Goal: Task Accomplishment & Management: Manage account settings

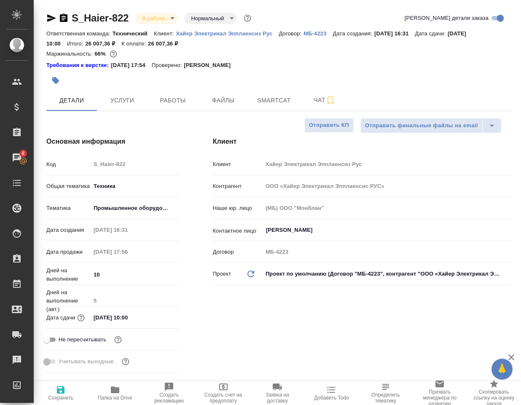
select select "RU"
click at [179, 100] on span "Работы" at bounding box center [172, 100] width 40 height 11
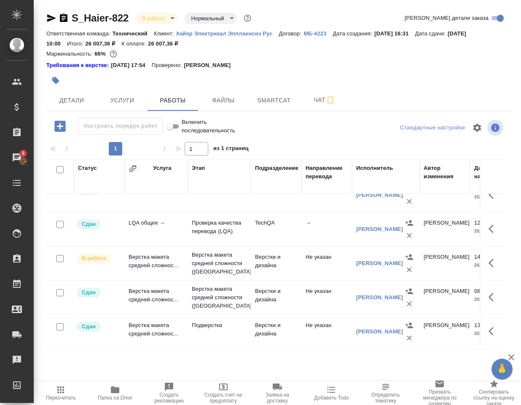
scroll to position [91, 0]
click at [152, 144] on td "Верстка макета средней сложнос..." at bounding box center [155, 127] width 63 height 34
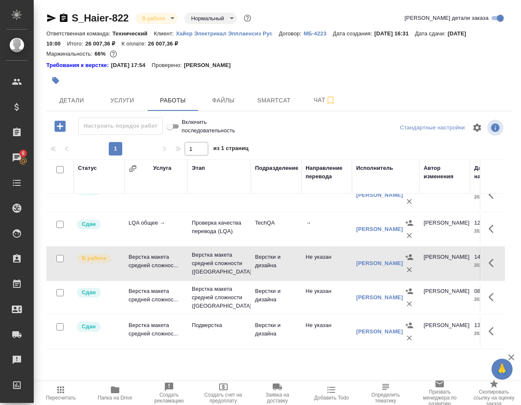
click at [152, 144] on td "Верстка макета средней сложнос..." at bounding box center [155, 127] width 63 height 34
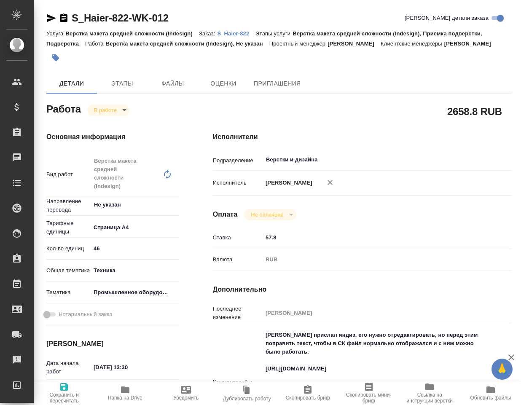
type textarea "x"
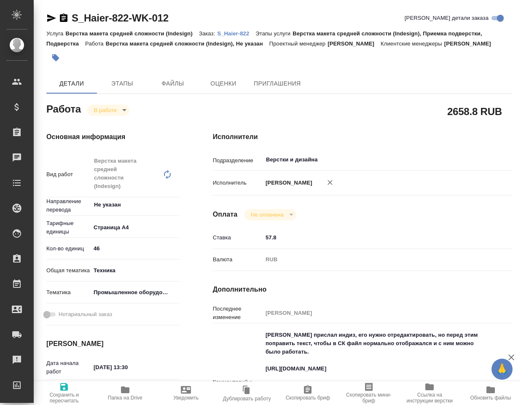
type textarea "x"
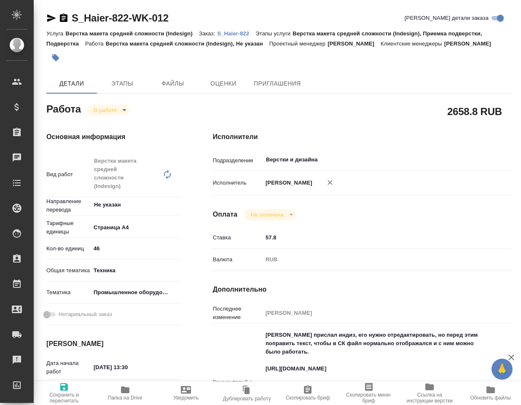
type textarea "x"
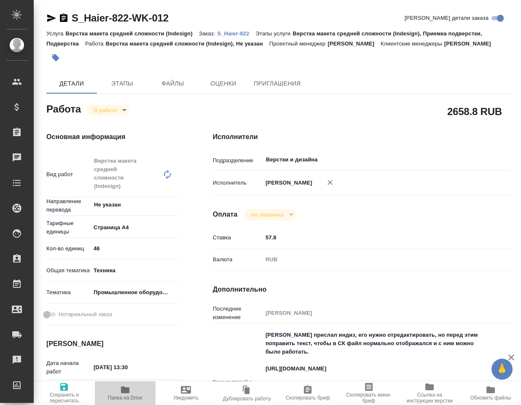
click at [128, 391] on icon "button" at bounding box center [125, 389] width 8 height 7
type textarea "x"
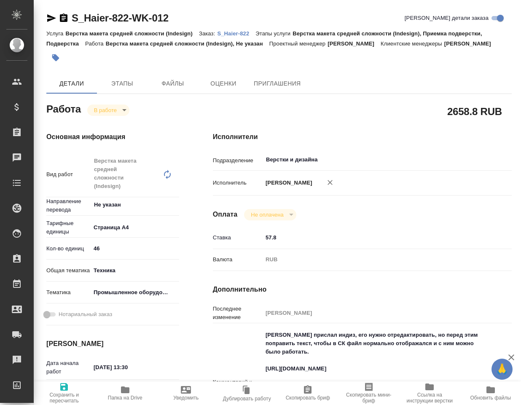
type textarea "x"
click at [107, 110] on body "🙏 .cls-1 fill:#fff; AWATERA Klimentovskiy Konstantin Клиенты Спецификации Заказ…" at bounding box center [260, 202] width 521 height 405
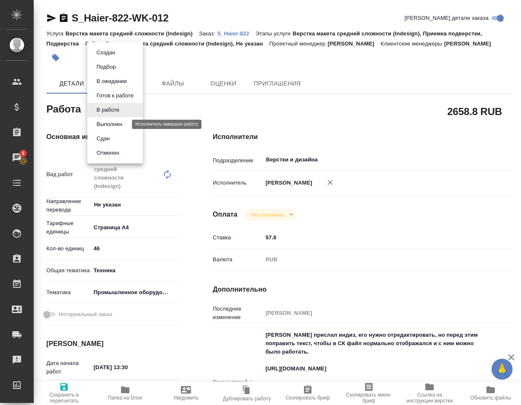
click at [103, 124] on button "Выполнен" at bounding box center [109, 124] width 31 height 9
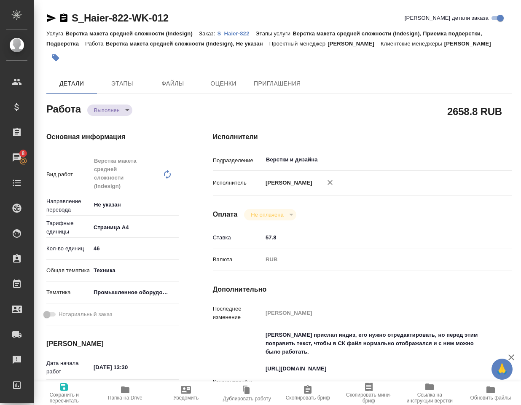
type textarea "x"
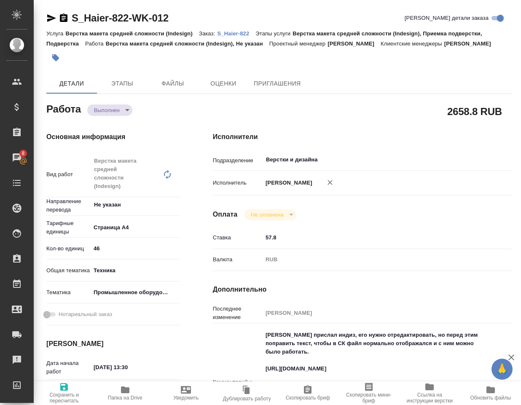
type textarea "x"
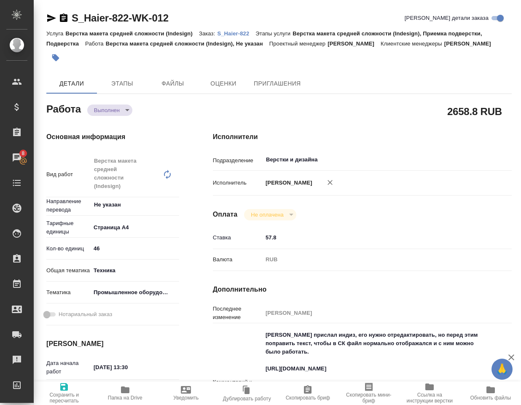
type textarea "x"
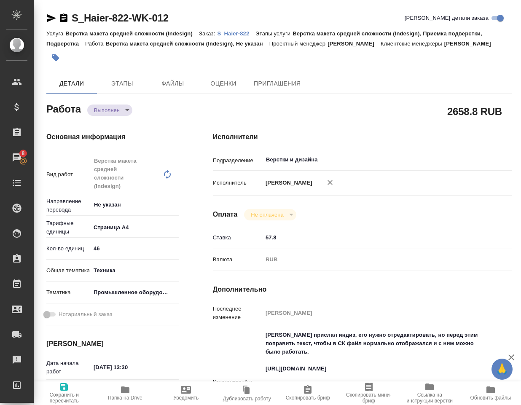
type textarea "x"
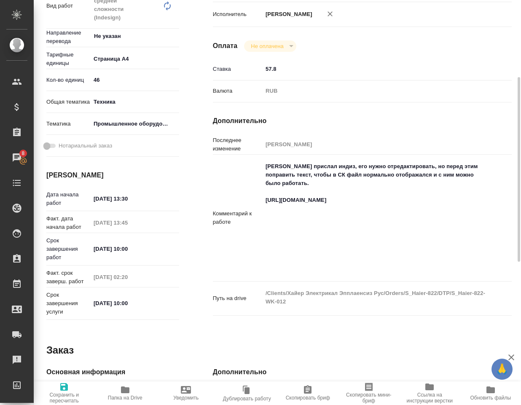
scroll to position [211, 0]
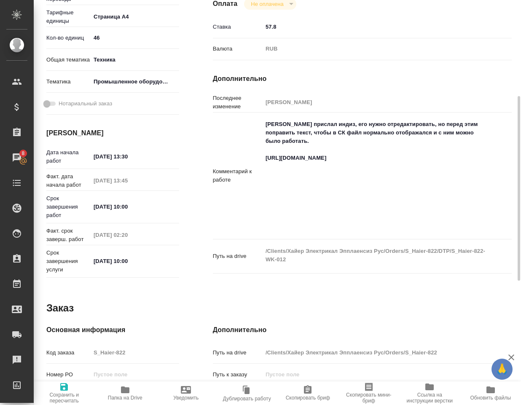
type textarea "x"
click at [336, 184] on textarea "Клиент прислал индиз, его нужно отредактировать, но перед этим поправить текст,…" at bounding box center [374, 174] width 224 height 115
click at [266, 167] on textarea "Клиент прислал индиз, его нужно отредактировать, но перед этим поправить текст,…" at bounding box center [374, 175] width 223 height 115
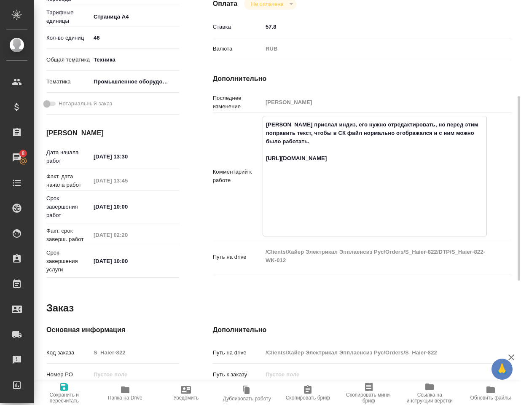
click at [375, 233] on textarea "Клиент прислал индиз, его нужно отредактировать, но перед этим поправить текст,…" at bounding box center [374, 175] width 223 height 115
type textarea "x"
type textarea "Клиент прислал индиз, его нужно отредактировать, но перед этим поправить текст,…"
type textarea "x"
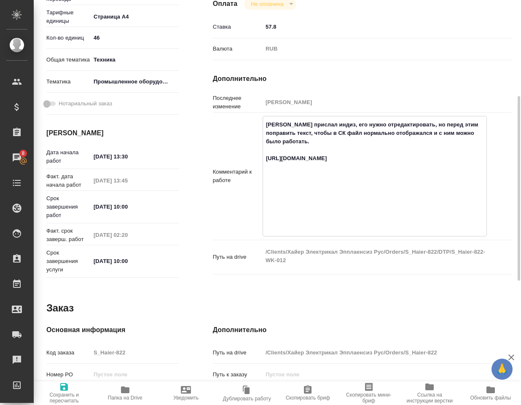
type textarea "x"
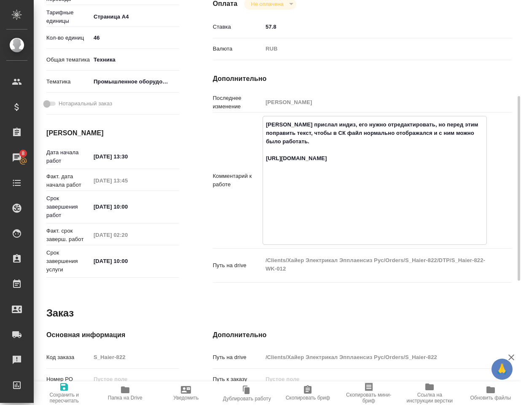
type textarea "x"
type textarea "Клиент прислал индиз, его нужно отредактировать, но перед этим поправить текст,…"
type textarea "x"
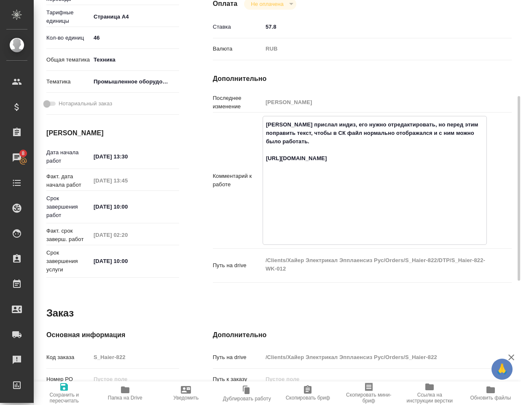
type textarea "x"
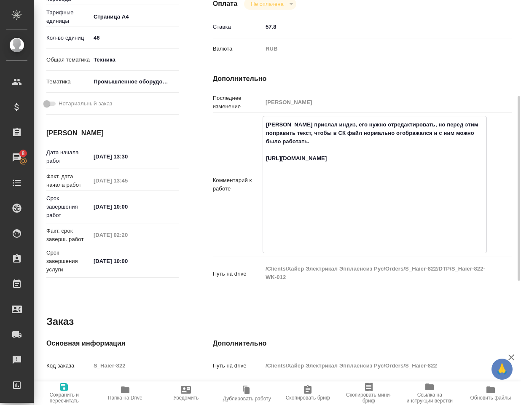
type textarea "x"
type textarea "Клиент прислал индиз, его нужно отредактировать, но перед этим поправить текст,…"
type textarea "x"
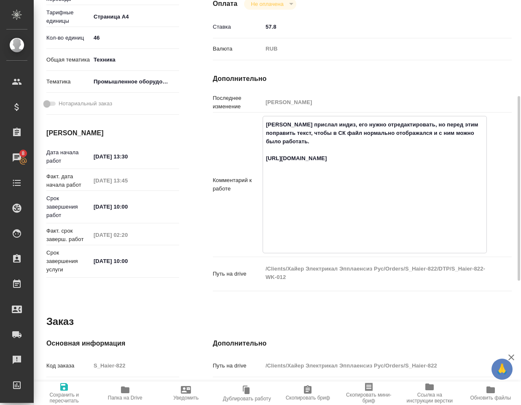
type textarea "x"
type textarea "Клиент прислал индиз, его нужно отредактировать, но перед этим поправить текст,…"
type textarea "x"
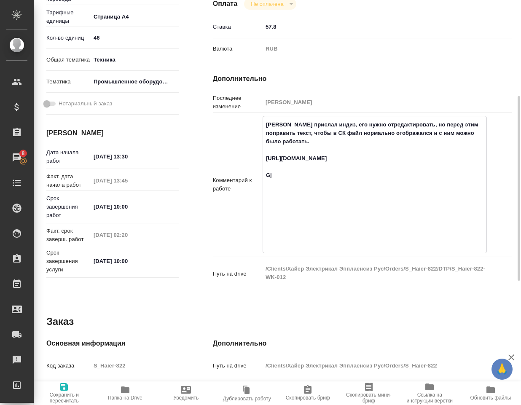
type textarea "x"
type textarea "Клиент прислал индиз, его нужно отредактировать, но перед этим поправить текст,…"
type textarea "x"
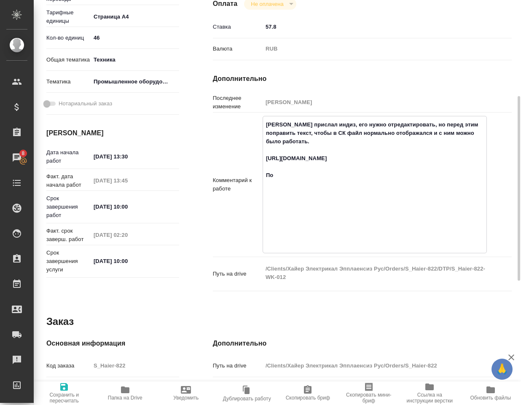
type textarea "x"
type textarea "Клиент прислал индиз, его нужно отредактировать, но перед этим поправить текст,…"
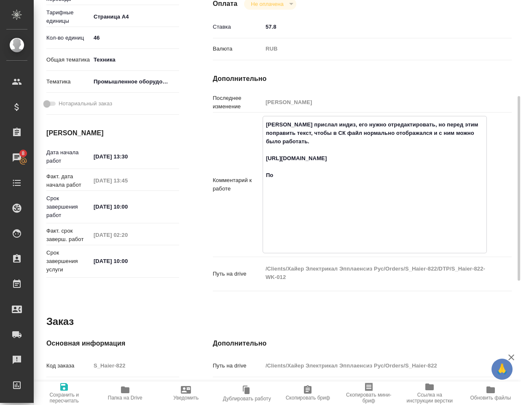
type textarea "x"
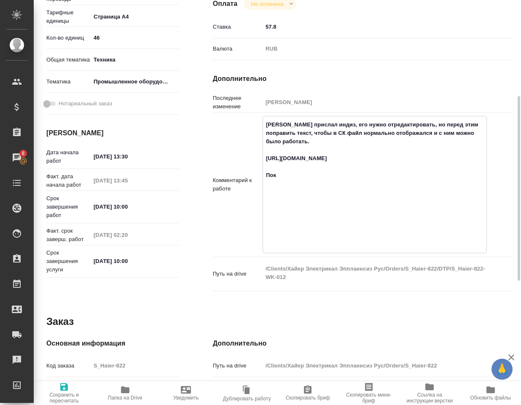
type textarea "Клиент прислал индиз, его нужно отредактировать, но перед этим поправить текст,…"
type textarea "x"
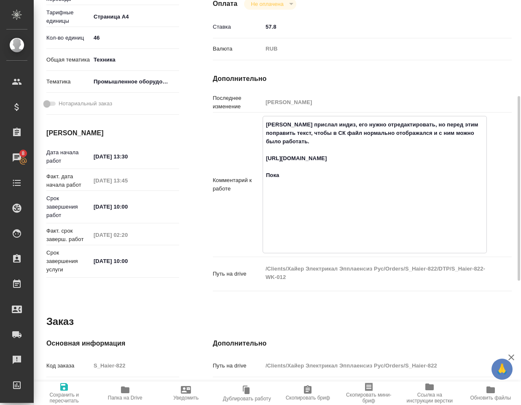
type textarea "x"
type textarea "Клиент прислал индиз, его нужно отредактировать, но перед этим поправить текст,…"
type textarea "x"
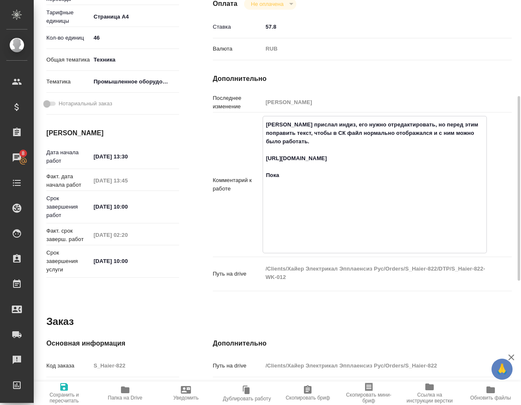
type textarea "x"
type textarea "Клиент прислал индиз, его нужно отредактировать, но перед этим поправить текст,…"
type textarea "x"
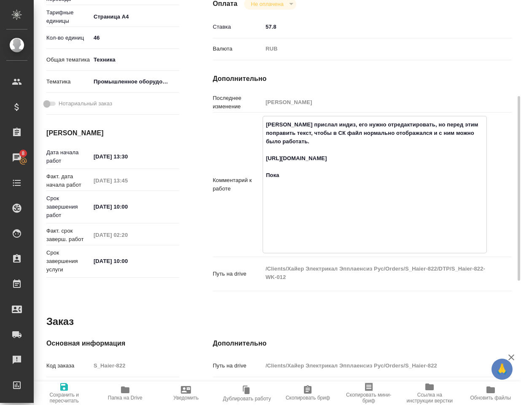
type textarea "x"
type textarea "Клиент прислал индиз, его нужно отредактировать, но перед этим поправить текст,…"
type textarea "x"
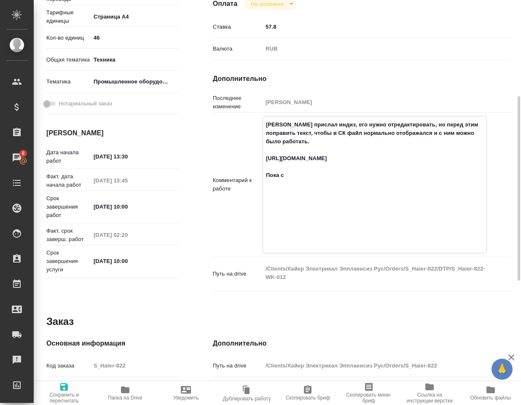
type textarea "x"
type textarea "Клиент прислал индиз, его нужно отредактировать, но перед этим поправить текст,…"
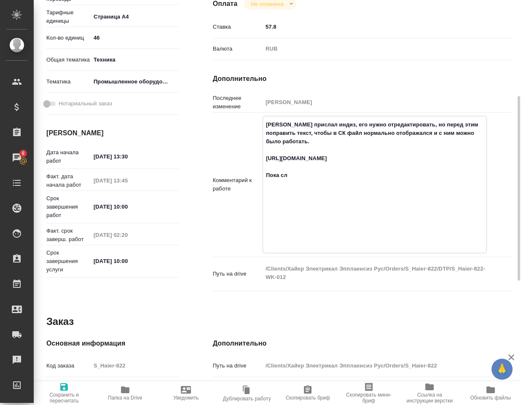
type textarea "x"
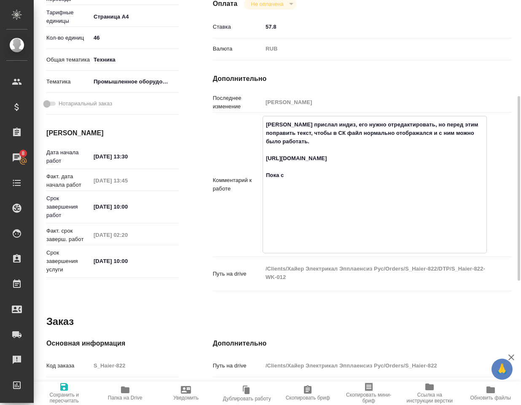
type textarea "Клиент прислал индиз, его нужно отредактировать, но перед этим поправить текст,…"
type textarea "x"
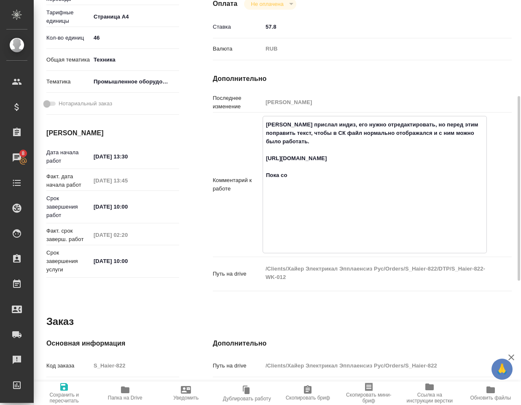
type textarea "x"
type textarea "Клиент прислал индиз, его нужно отредактировать, но перед этим поправить текст,…"
type textarea "x"
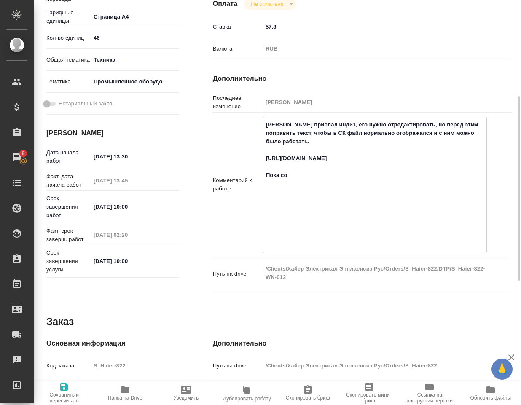
type textarea "x"
type textarea "Клиент прислал индиз, его нужно отредактировать, но перед этим поправить текст,…"
type textarea "x"
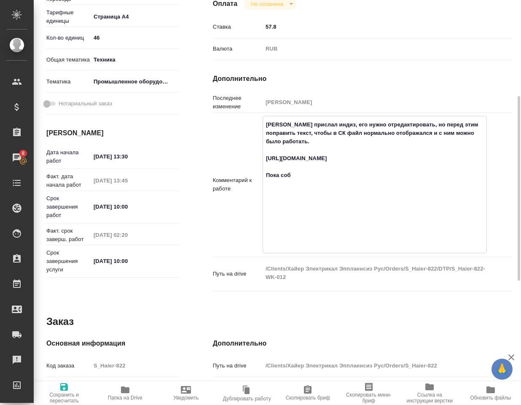
type textarea "x"
type textarea "Клиент прислал индиз, его нужно отредактировать, но перед этим поправить текст,…"
type textarea "x"
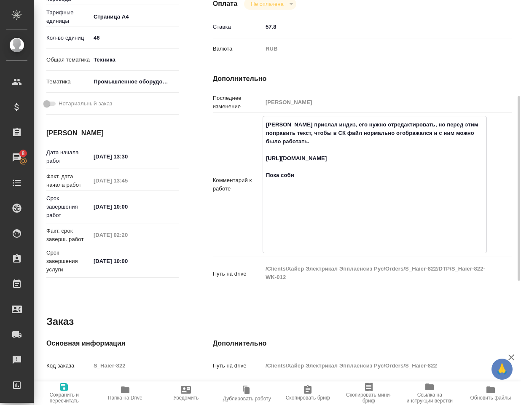
type textarea "x"
type textarea "Клиент прислал индиз, его нужно отредактировать, но перед этим поправить текст,…"
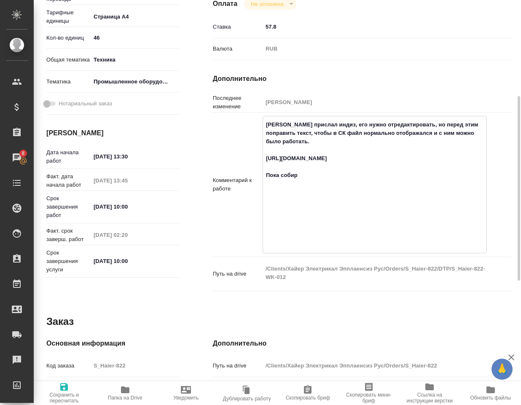
type textarea "x"
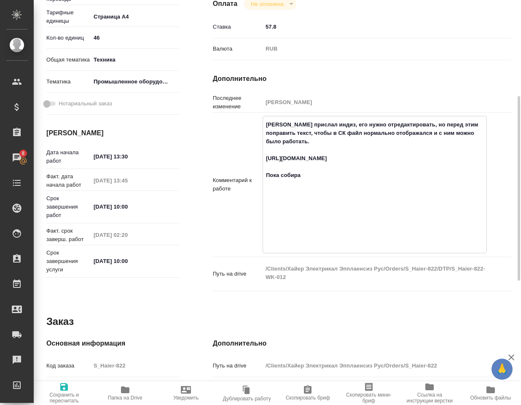
type textarea "Клиент прислал индиз, его нужно отредактировать, но перед этим поправить текст,…"
type textarea "x"
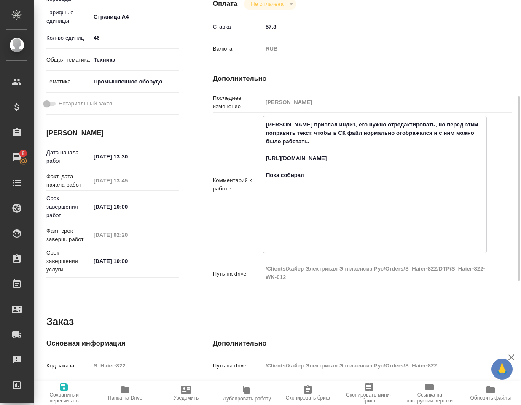
type textarea "x"
type textarea "Клиент прислал индиз, его нужно отредактировать, но перед этим поправить текст,…"
type textarea "x"
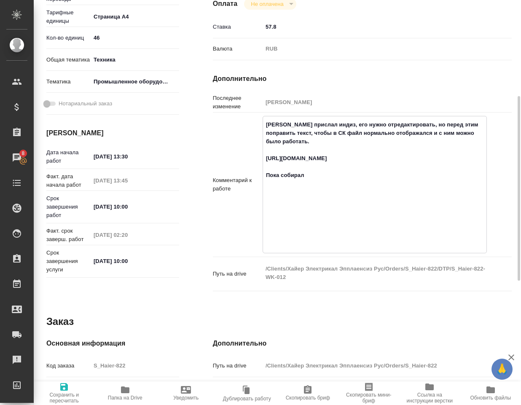
type textarea "x"
type textarea "Клиент прислал индиз, его нужно отредактировать, но перед этим поправить текст,…"
type textarea "x"
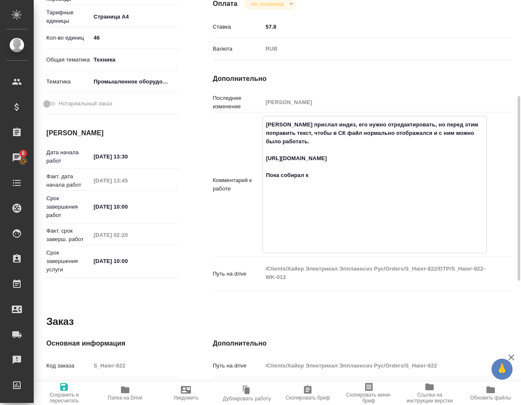
type textarea "x"
type textarea "Клиент прислал индиз, его нужно отредактировать, но перед этим поправить текст,…"
type textarea "x"
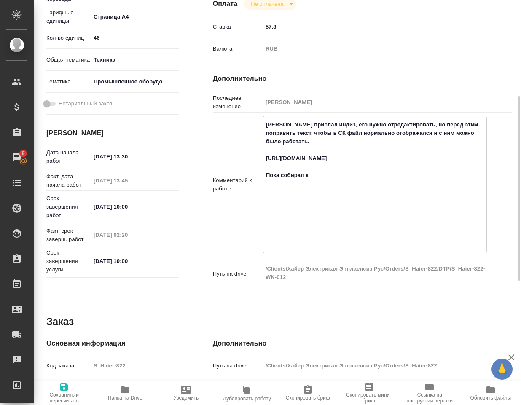
type textarea "x"
type textarea "Клиент прислал индиз, его нужно отредактировать, но перед этим поправить текст,…"
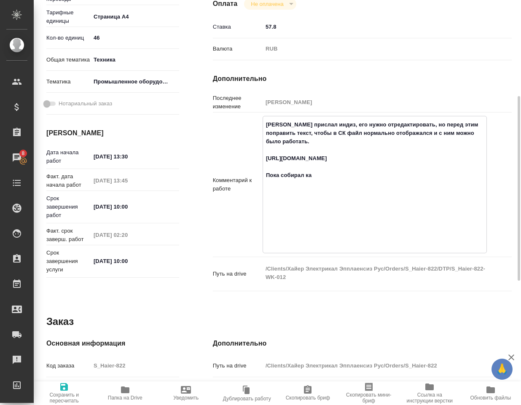
type textarea "x"
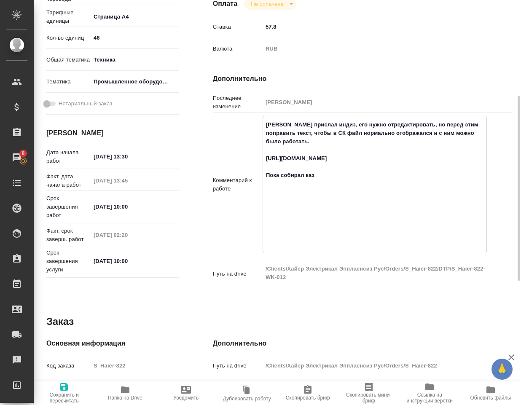
type textarea "Клиент прислал индиз, его нужно отредактировать, но перед этим поправить текст,…"
type textarea "x"
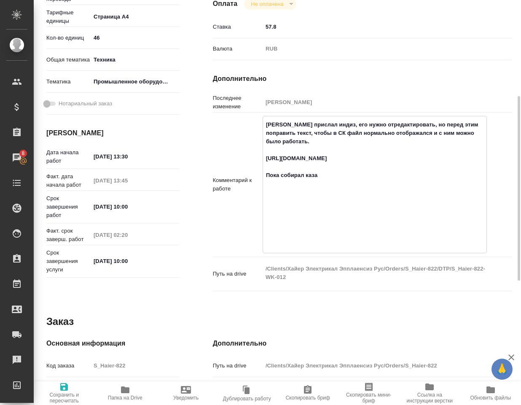
type textarea "x"
type textarea "Клиент прислал индиз, его нужно отредактировать, но перед этим поправить текст,…"
type textarea "x"
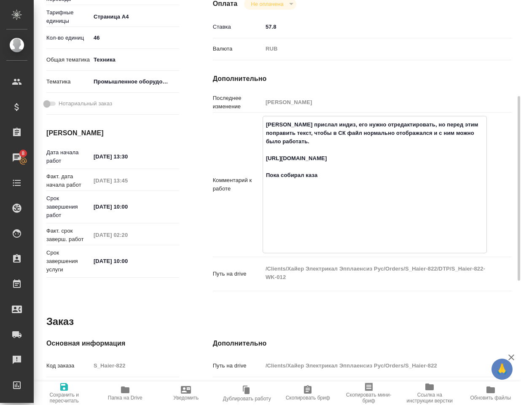
type textarea "x"
type textarea "Клиент прислал индиз, его нужно отредактировать, но перед этим поправить текст,…"
type textarea "x"
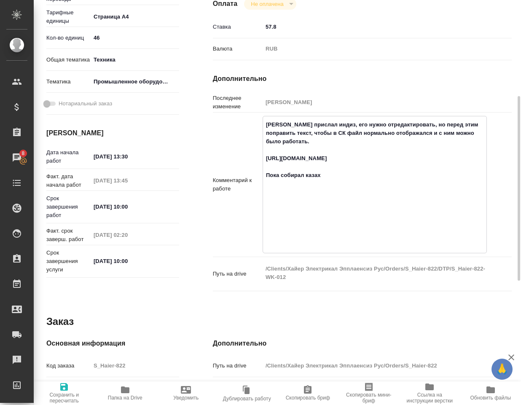
type textarea "x"
type textarea "Клиент прислал индиз, его нужно отредактировать, но перед этим поправить текст,…"
type textarea "x"
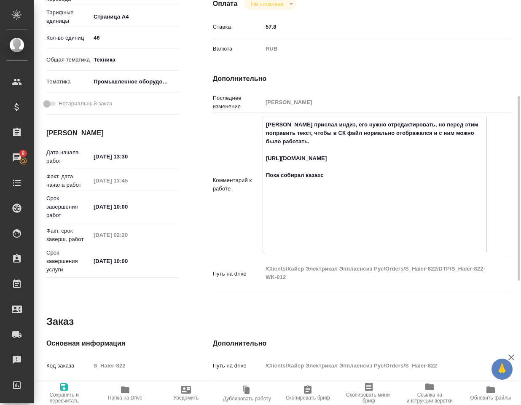
type textarea "x"
type textarea "Клиент прислал индиз, его нужно отредактировать, но перед этим поправить текст,…"
type textarea "x"
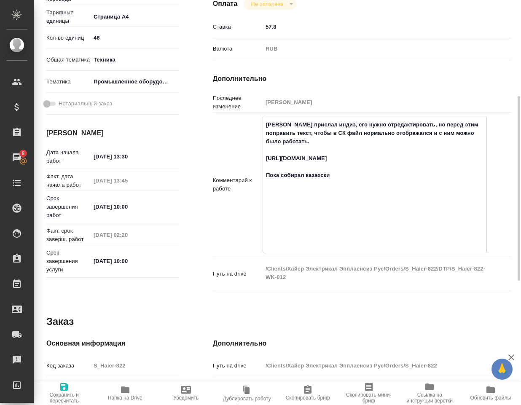
type textarea "x"
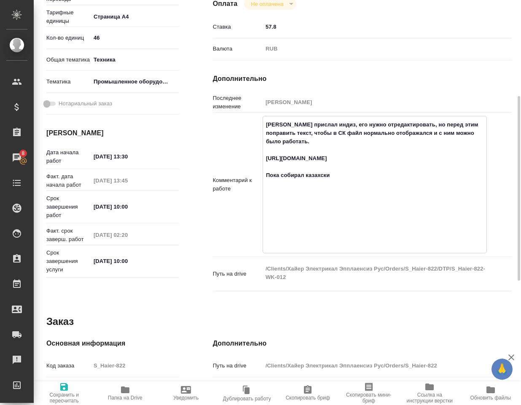
type textarea "Клиент прислал индиз, его нужно отредактировать, но перед этим поправить текст,…"
type textarea "x"
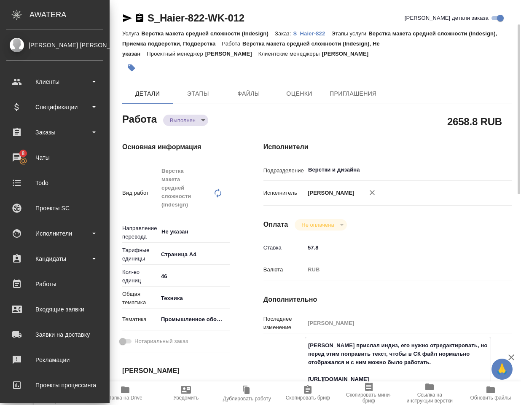
scroll to position [0, 0]
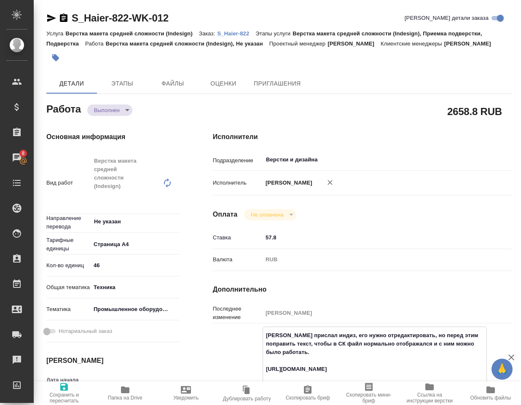
click at [67, 392] on span "Сохранить и пересчитать" at bounding box center [64, 398] width 51 height 12
